Goal: Information Seeking & Learning: Understand process/instructions

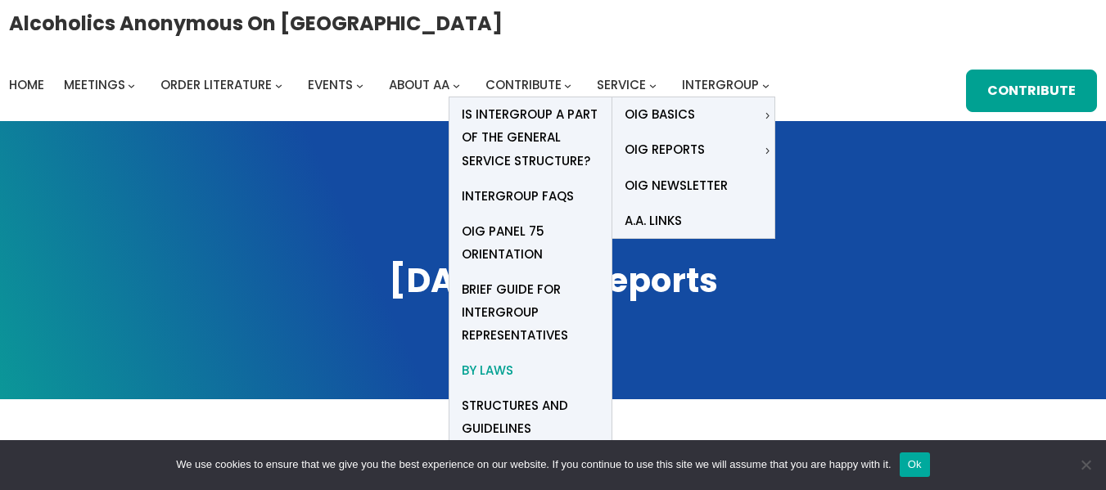
click at [489, 370] on span "By Laws" at bounding box center [488, 370] width 52 height 23
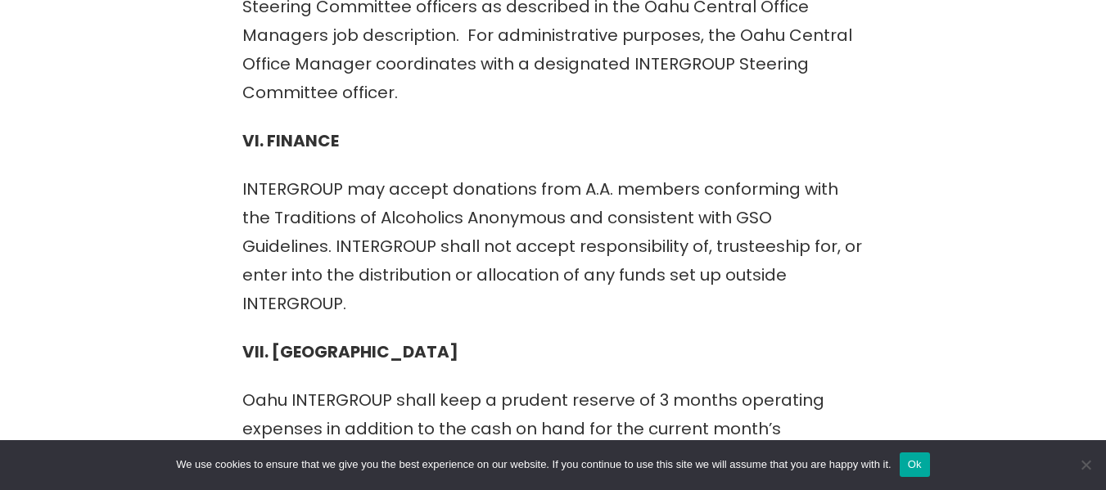
scroll to position [4258, 0]
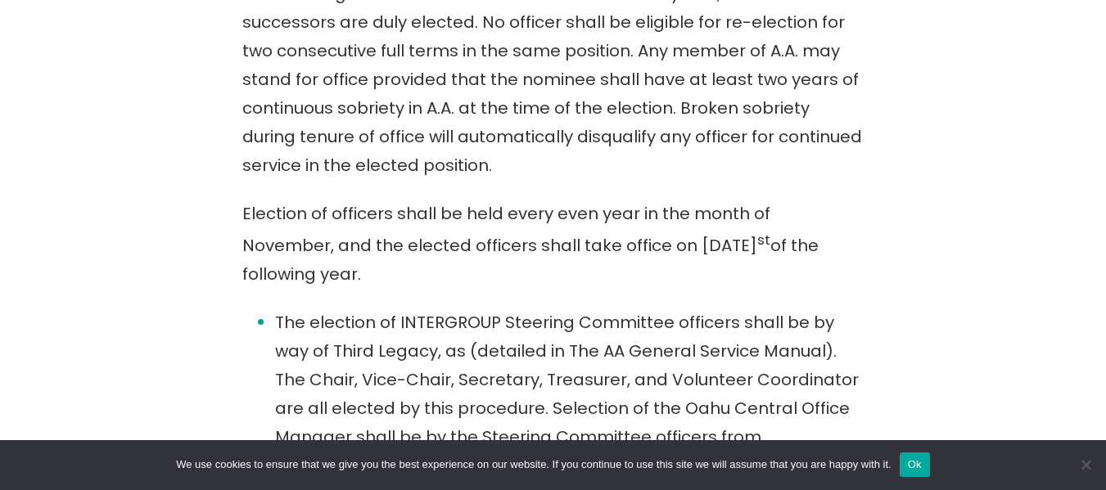
drag, startPoint x: 1007, startPoint y: 264, endPoint x: 1118, endPoint y: 299, distance: 115.8
click at [1024, 275] on div "BY LAWS OF OAHU INTERGROUP OF HAWAI`I, Inc. Amended & Amended: October 12 th , …" at bounding box center [554, 251] width 996 height 6135
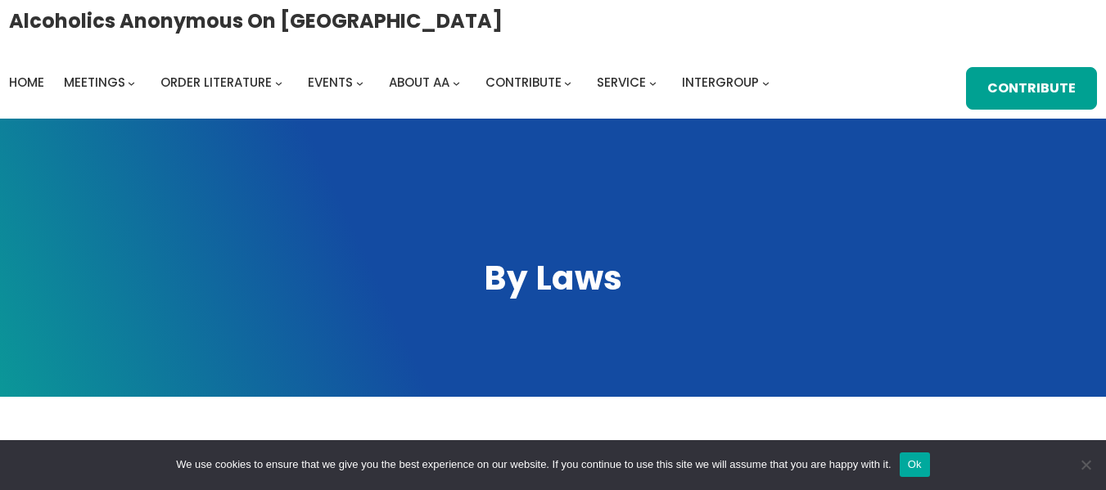
scroll to position [0, 0]
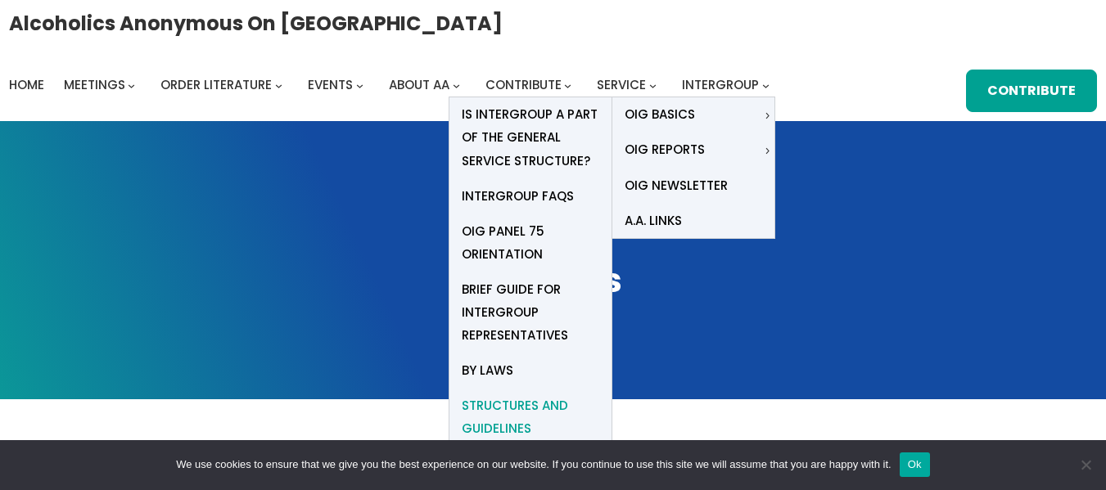
click at [519, 404] on span "Structures and Guidelines" at bounding box center [531, 418] width 138 height 46
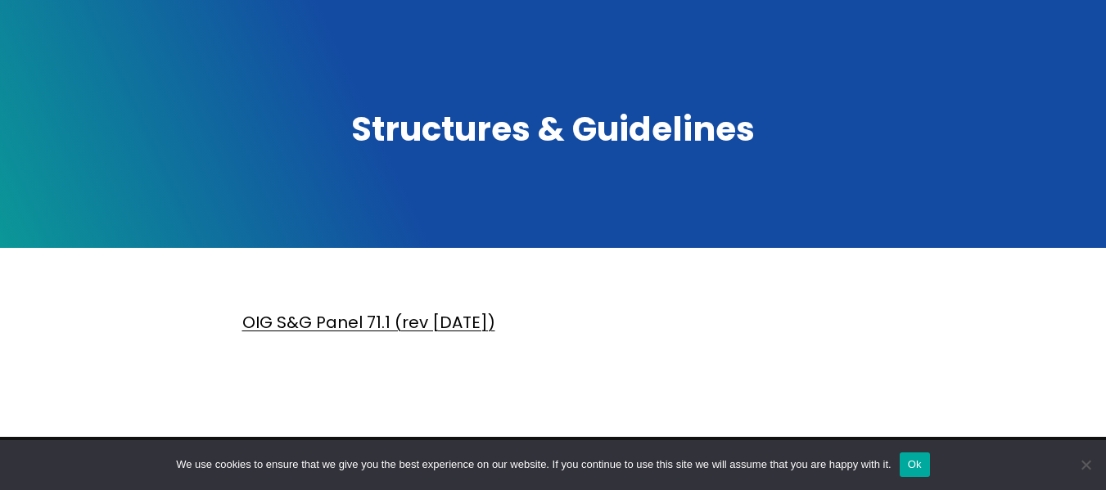
scroll to position [164, 0]
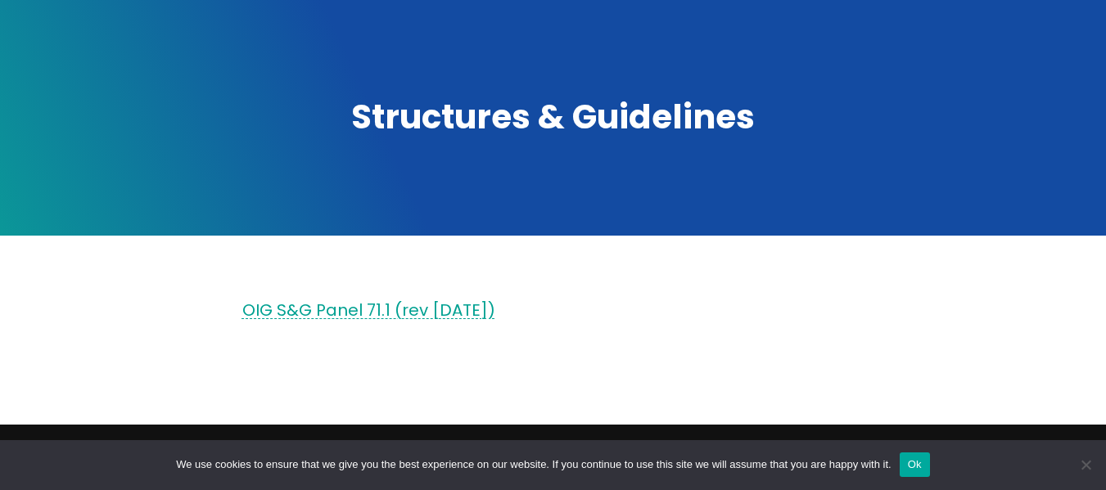
click at [350, 309] on link "OIG S&G Panel 71.1 (rev [DATE])" at bounding box center [368, 310] width 253 height 23
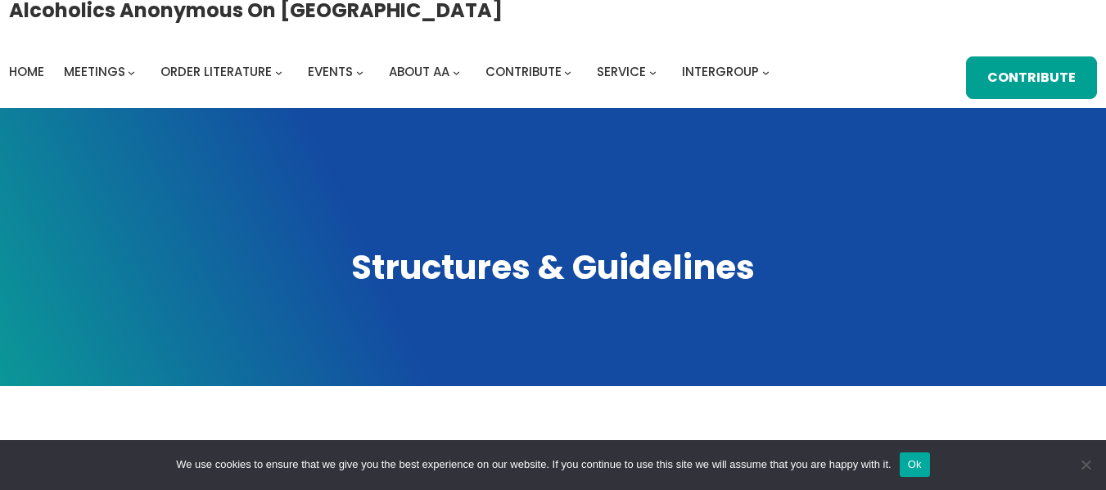
scroll to position [0, 0]
